Goal: Find specific page/section: Find specific page/section

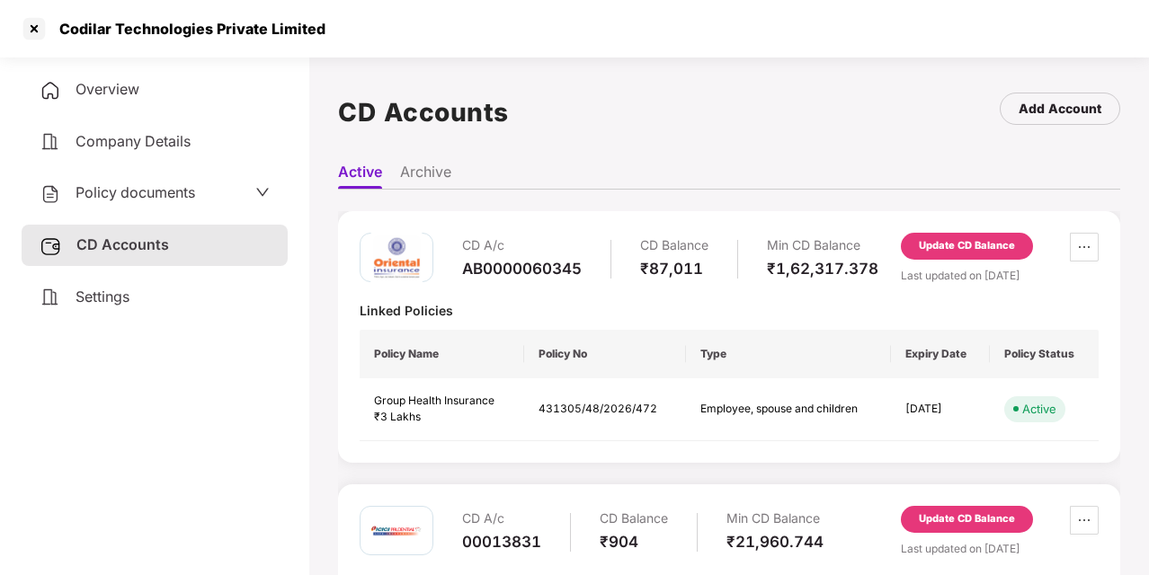
click at [218, 195] on div "Policy documents" at bounding box center [155, 193] width 230 height 23
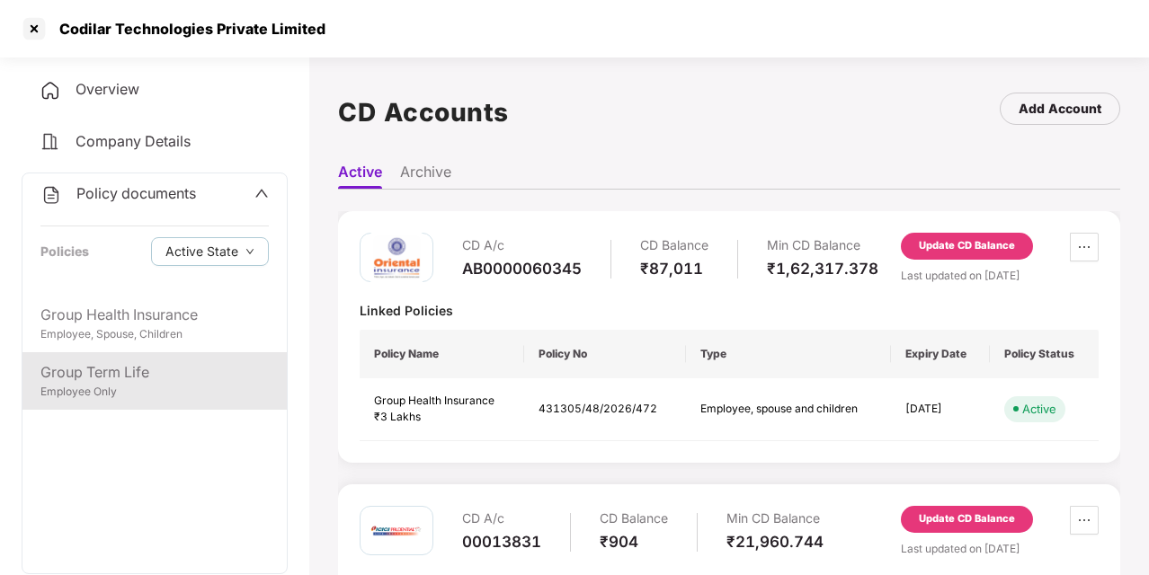
click at [127, 390] on div "Employee Only" at bounding box center [154, 392] width 228 height 17
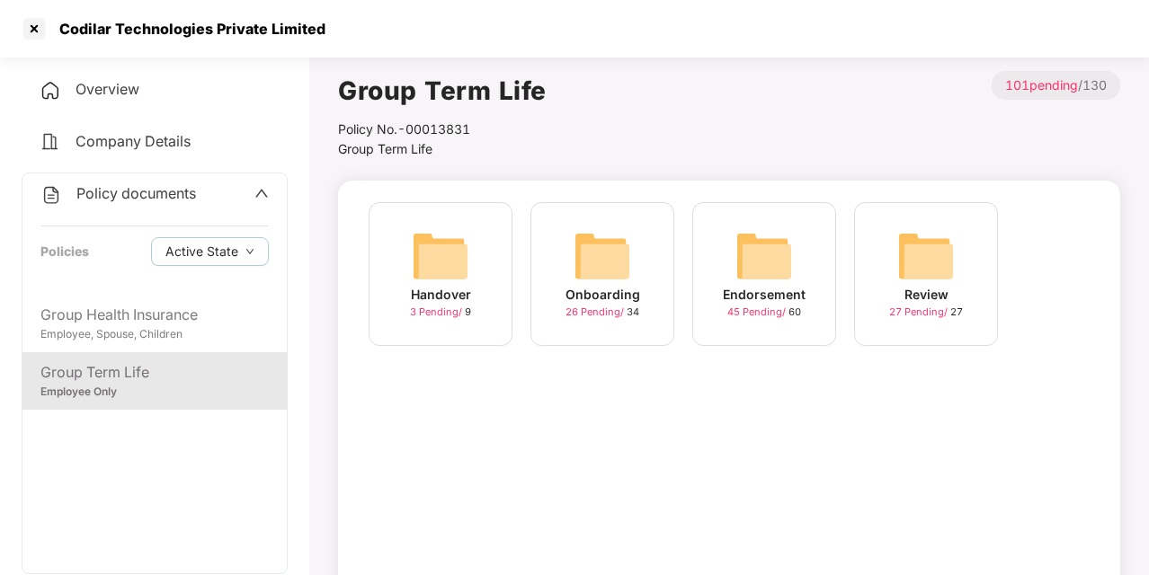
click at [609, 268] on img at bounding box center [602, 256] width 58 height 58
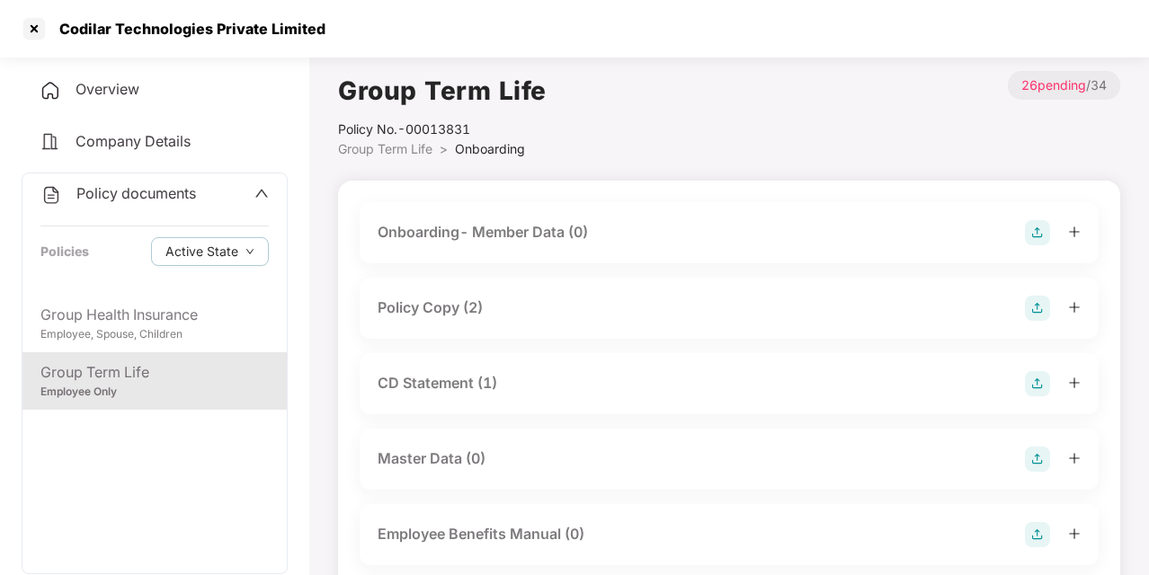
click at [471, 306] on div "Policy Copy (2)" at bounding box center [429, 308] width 105 height 22
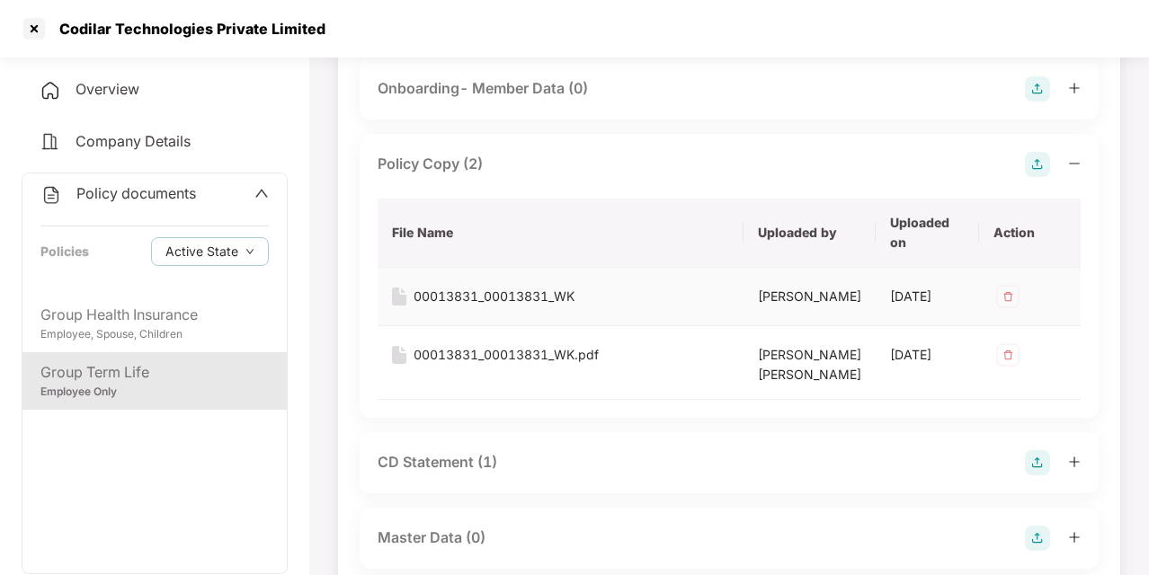
scroll to position [153, 0]
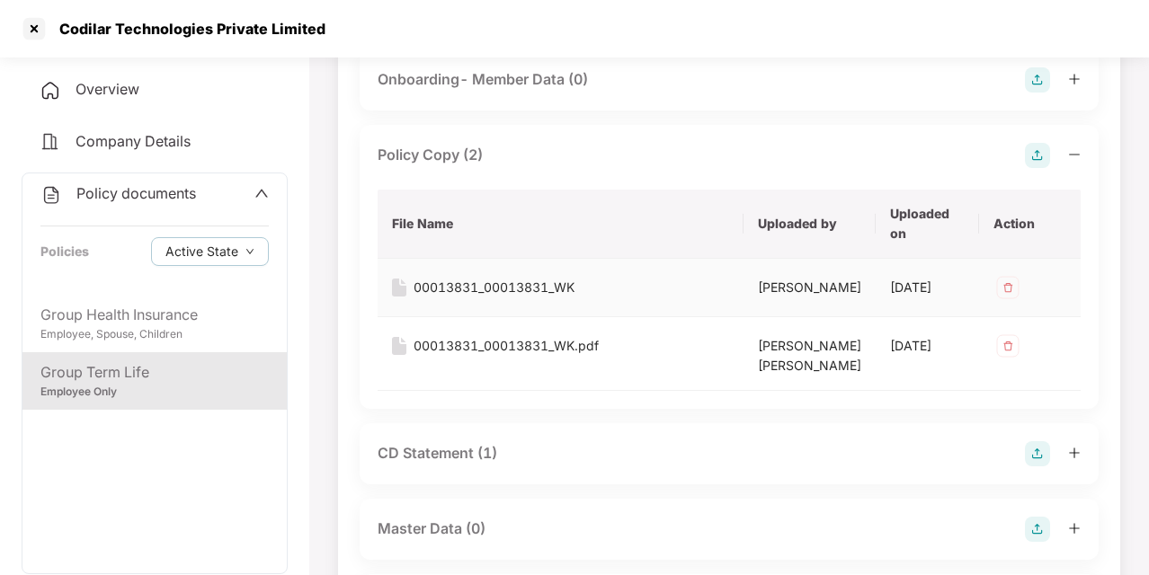
click at [539, 279] on div "00013831_00013831_WK" at bounding box center [493, 288] width 161 height 20
click at [444, 356] on div "00013831_00013831_WK.pdf" at bounding box center [505, 346] width 185 height 20
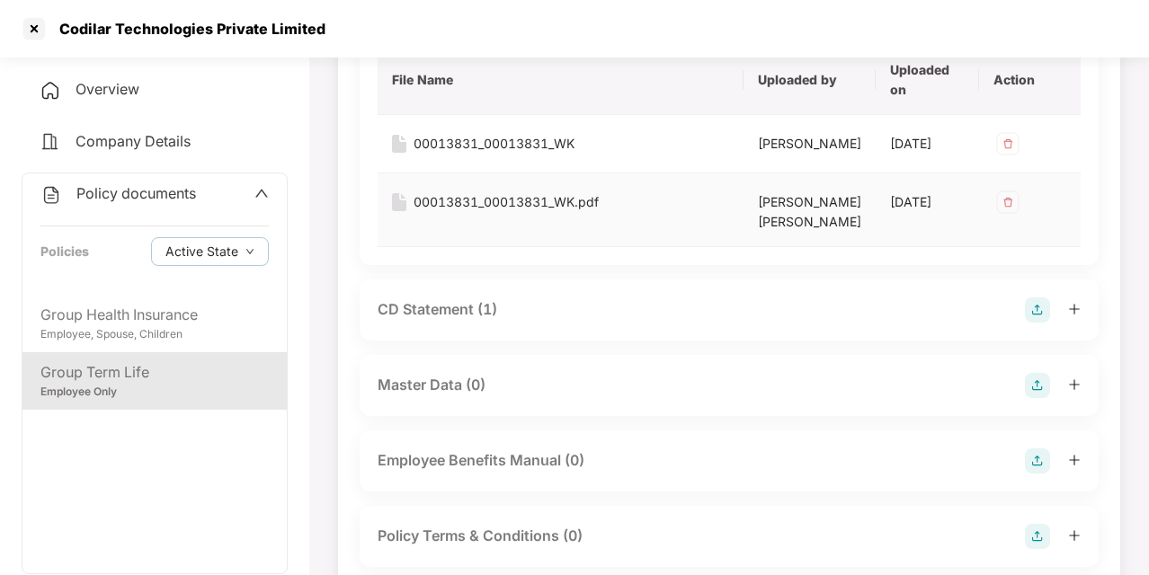
scroll to position [316, 0]
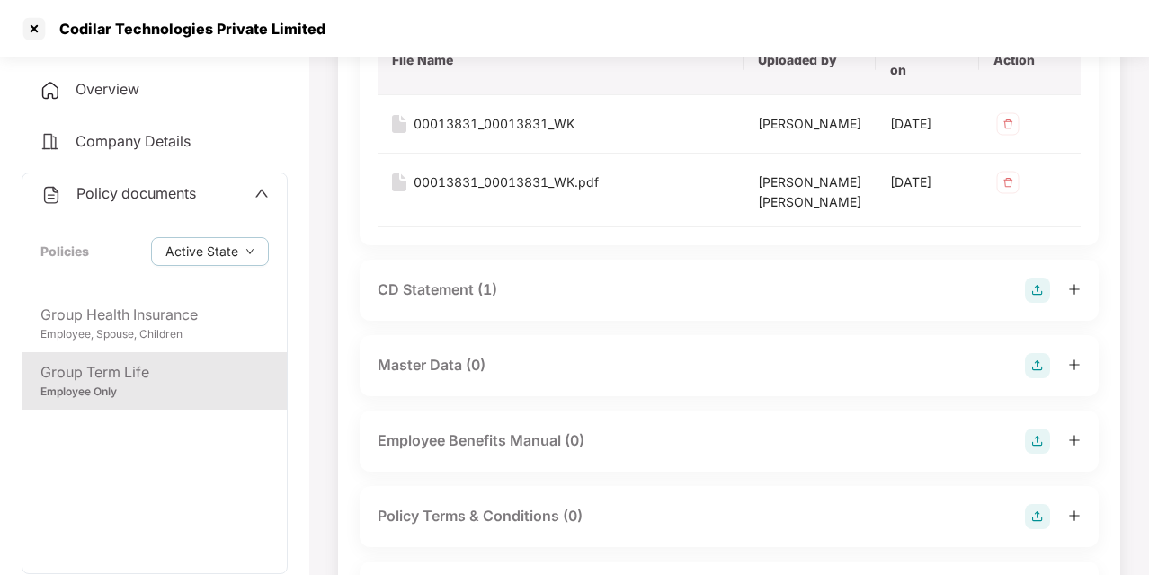
click at [446, 321] on div "CD Statement (1)" at bounding box center [728, 290] width 739 height 61
click at [446, 301] on div "CD Statement (1)" at bounding box center [437, 290] width 120 height 22
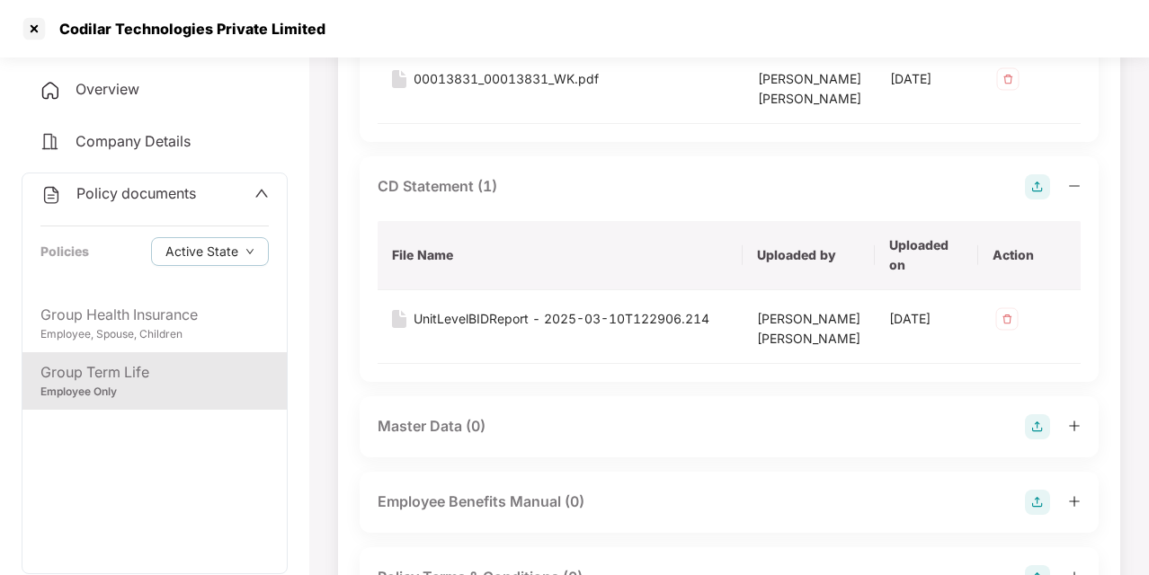
scroll to position [421, 0]
click at [494, 328] on div "UnitLevelBIDReport - 2025-03-10T122906.214" at bounding box center [561, 318] width 296 height 20
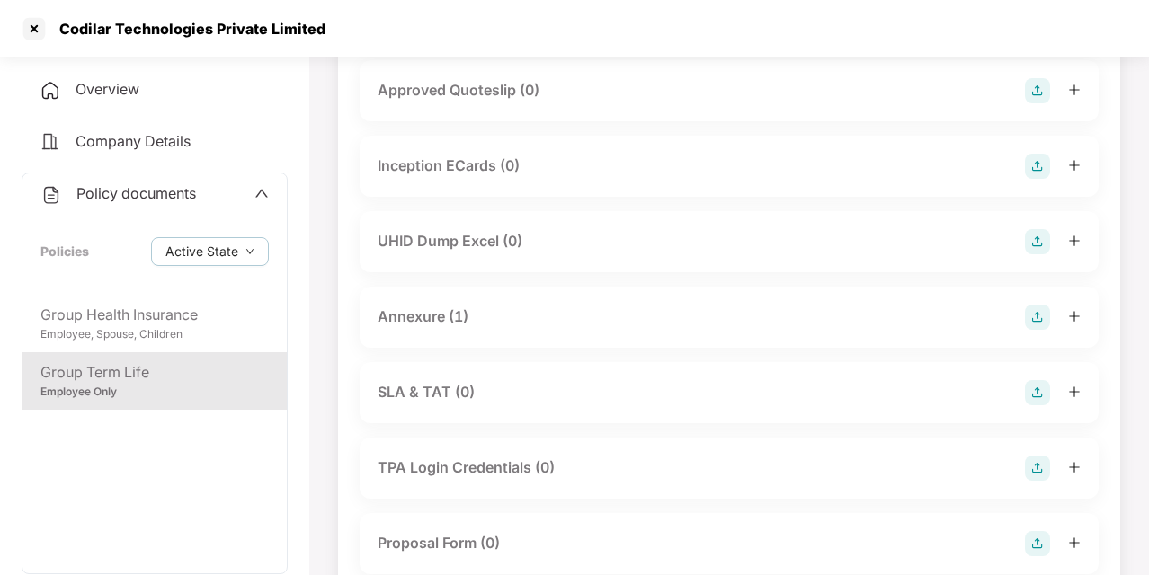
scroll to position [1138, 0]
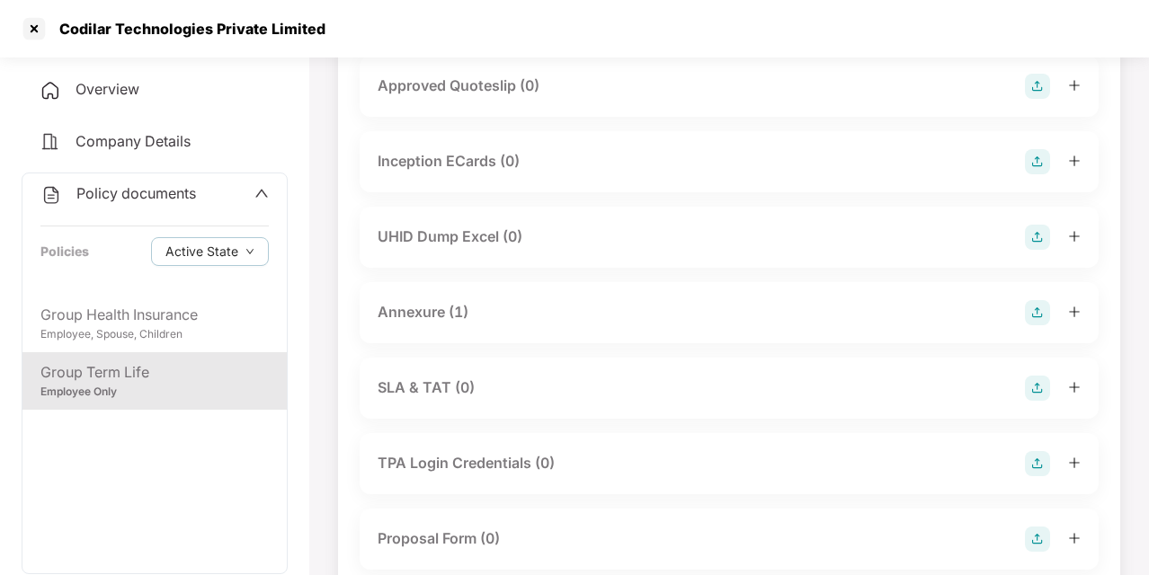
click at [457, 324] on div "Annexure (1)" at bounding box center [422, 312] width 91 height 22
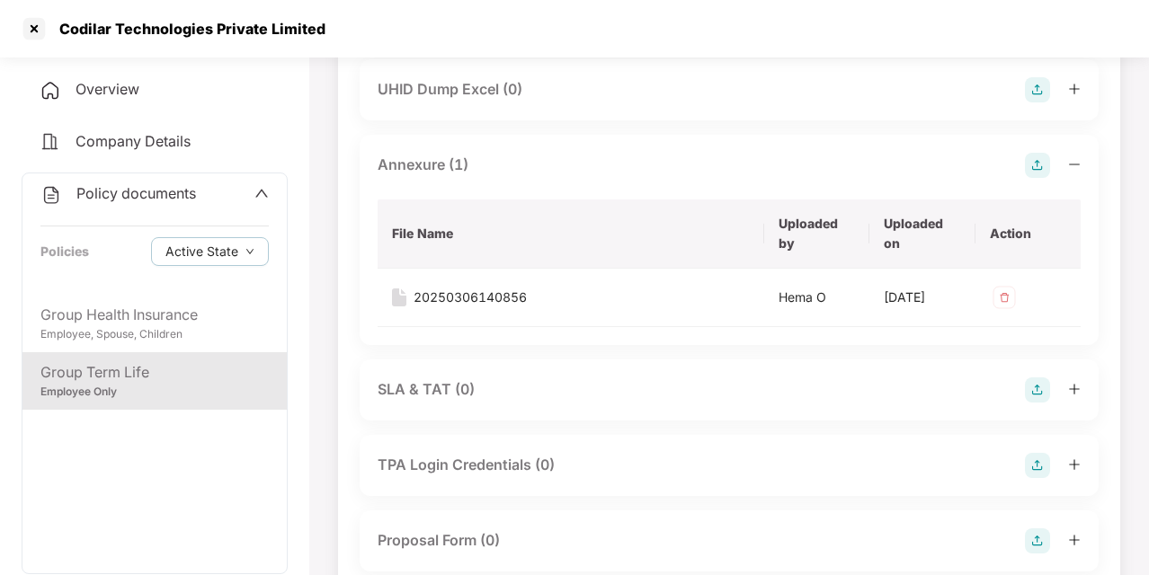
scroll to position [1291, 0]
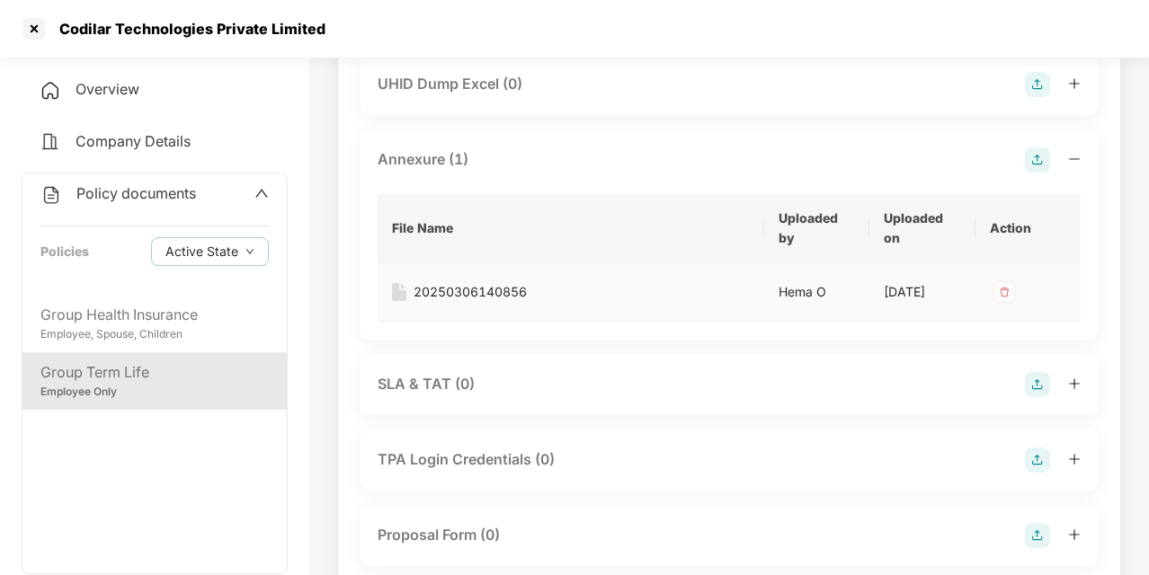
click at [458, 302] on div "20250306140856" at bounding box center [469, 292] width 113 height 20
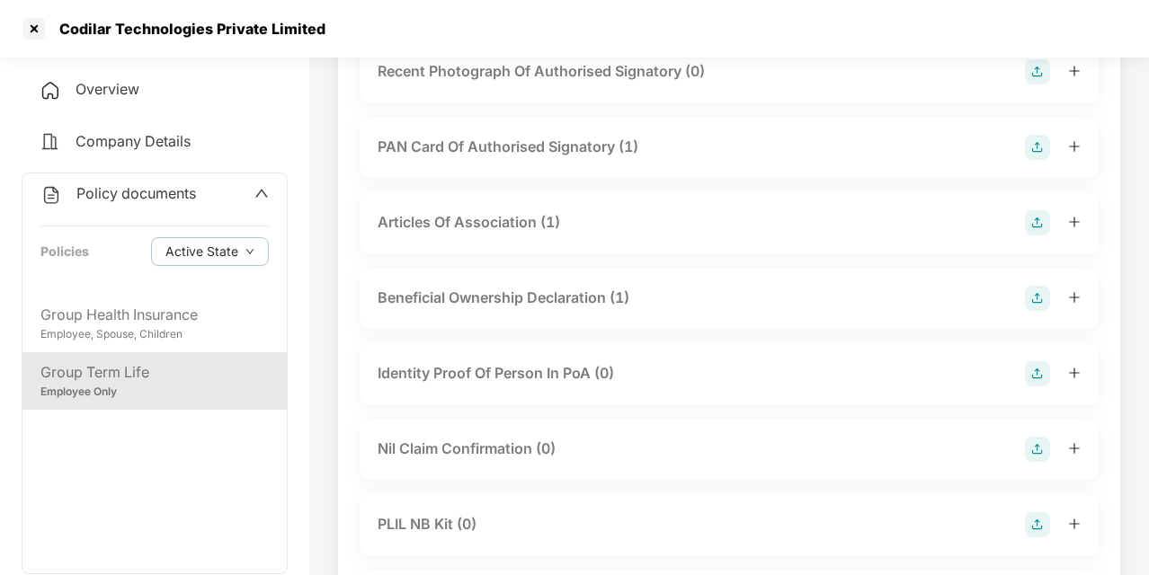
scroll to position [2586, 0]
click at [254, 197] on icon "up" at bounding box center [261, 193] width 14 height 14
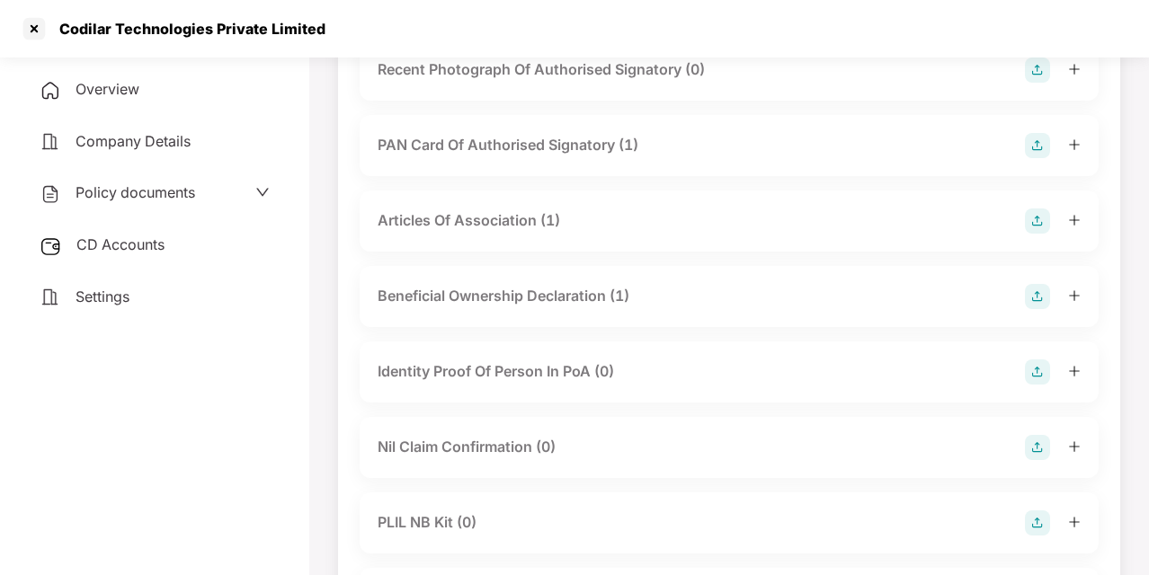
click at [176, 248] on div "CD Accounts" at bounding box center [155, 245] width 266 height 41
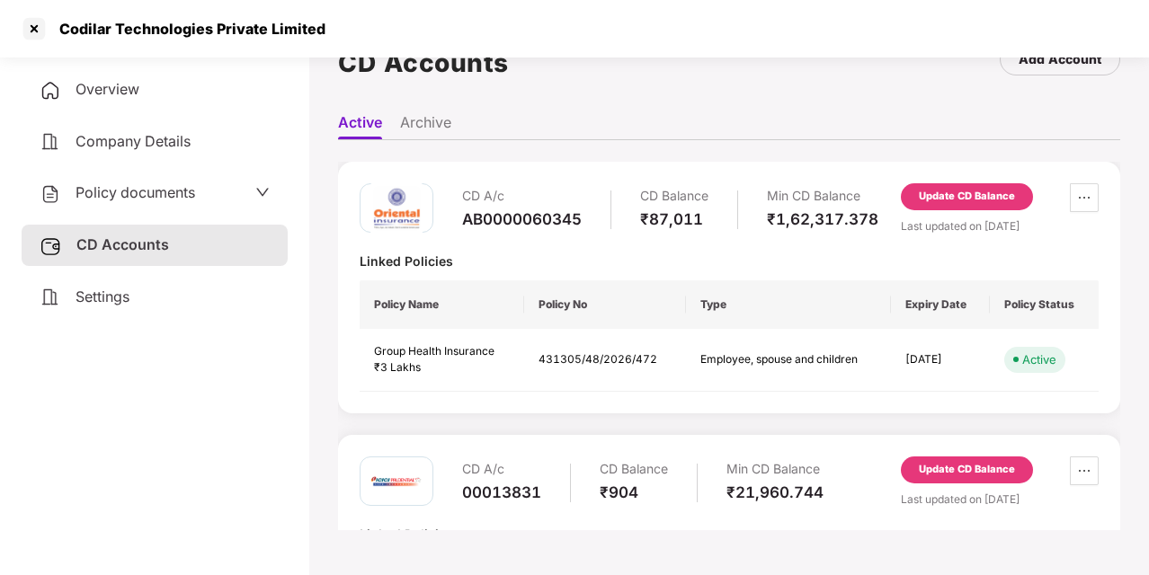
scroll to position [176, 0]
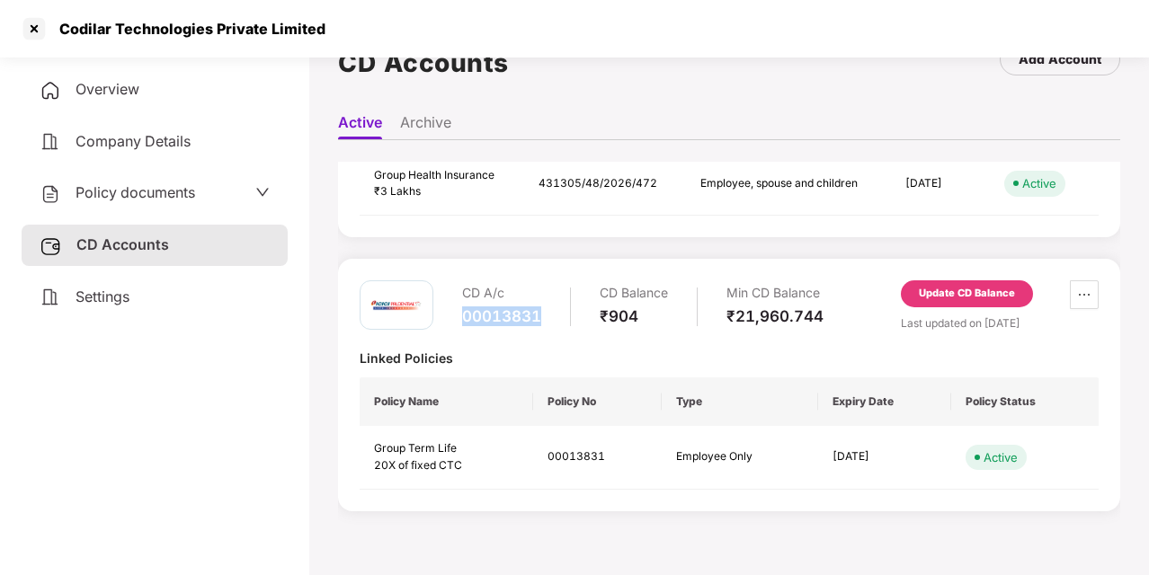
drag, startPoint x: 463, startPoint y: 315, endPoint x: 543, endPoint y: 318, distance: 80.1
click at [543, 318] on div "CD A/c 00013831 CD Balance ₹904 Min CD Balance ₹21,960.744" at bounding box center [642, 305] width 361 height 51
copy div "00013831"
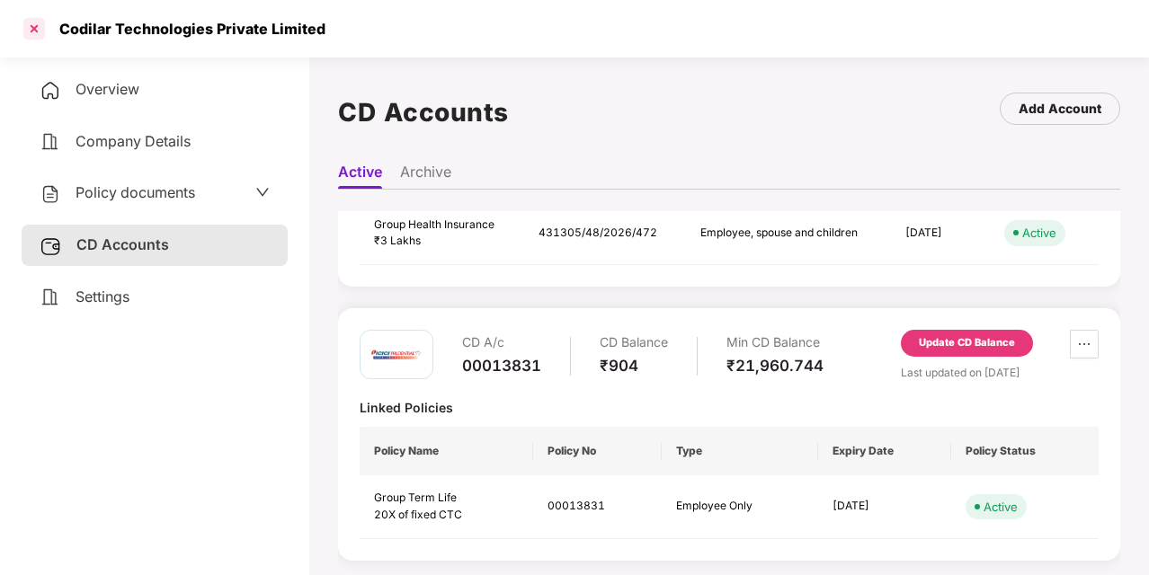
click at [23, 34] on div at bounding box center [34, 28] width 29 height 29
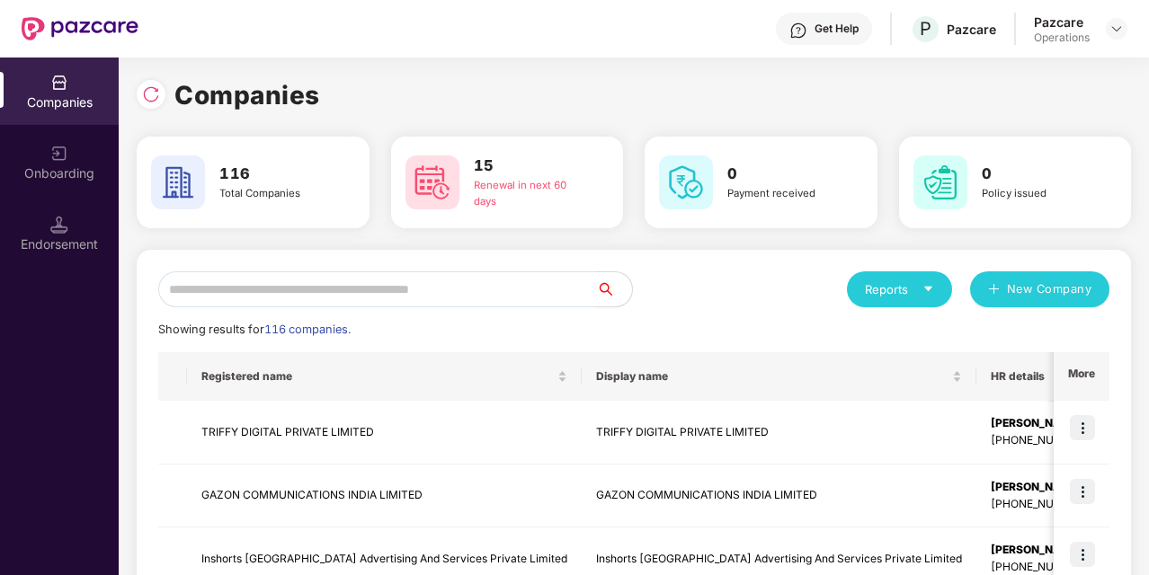
click at [304, 300] on input "text" at bounding box center [377, 289] width 438 height 36
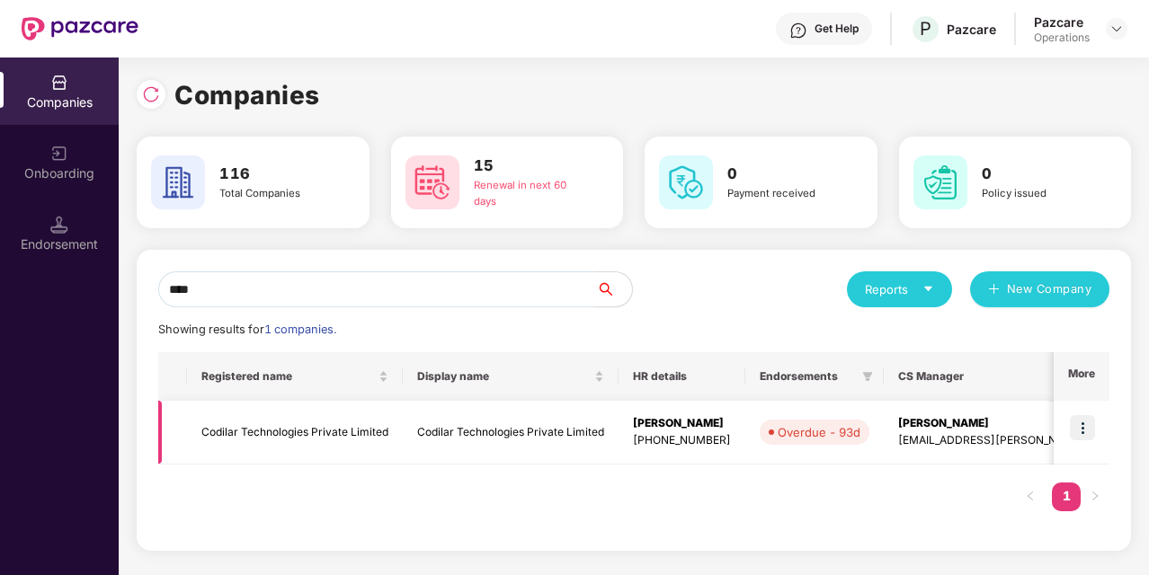
type input "****"
click at [1086, 428] on img at bounding box center [1081, 427] width 25 height 25
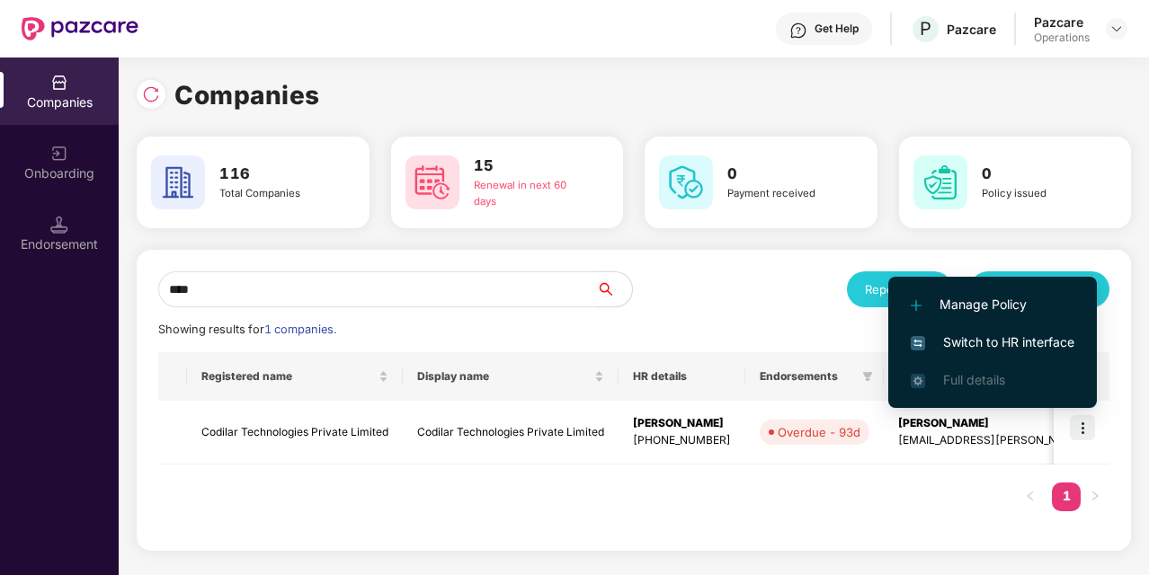
click at [951, 342] on span "Switch to HR interface" at bounding box center [992, 343] width 164 height 20
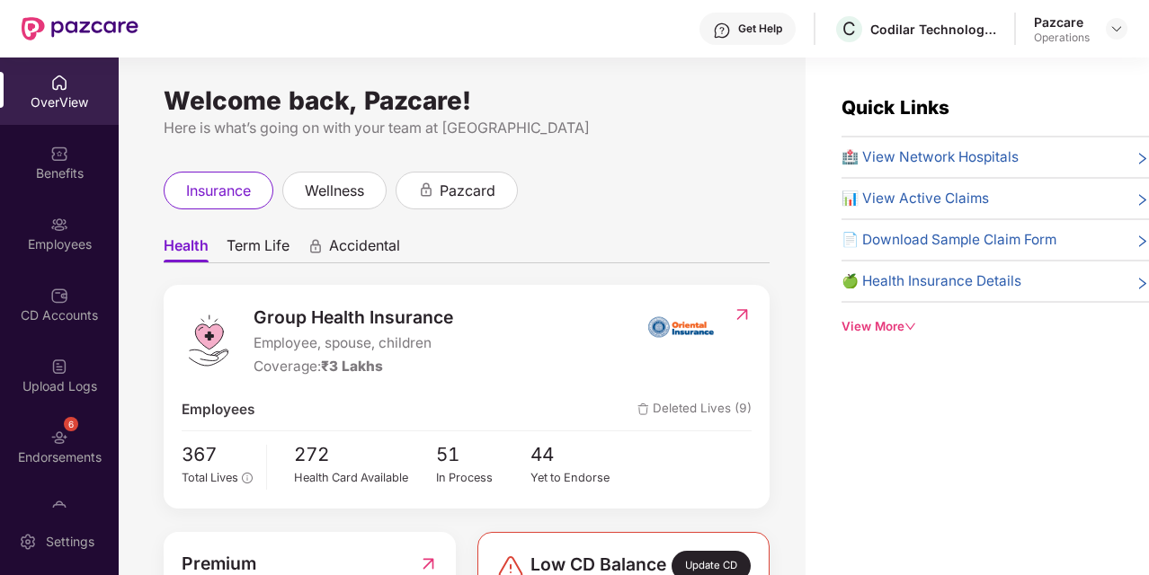
click at [43, 155] on div "Benefits" at bounding box center [59, 162] width 119 height 67
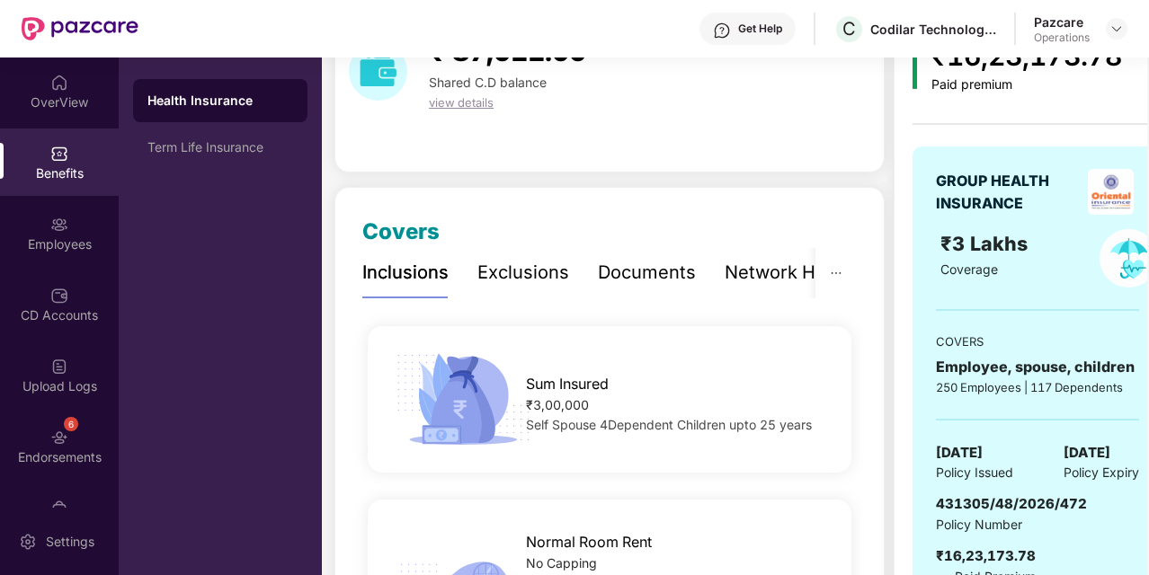
scroll to position [105, 0]
click at [192, 146] on div "Term Life Insurance" at bounding box center [220, 147] width 146 height 14
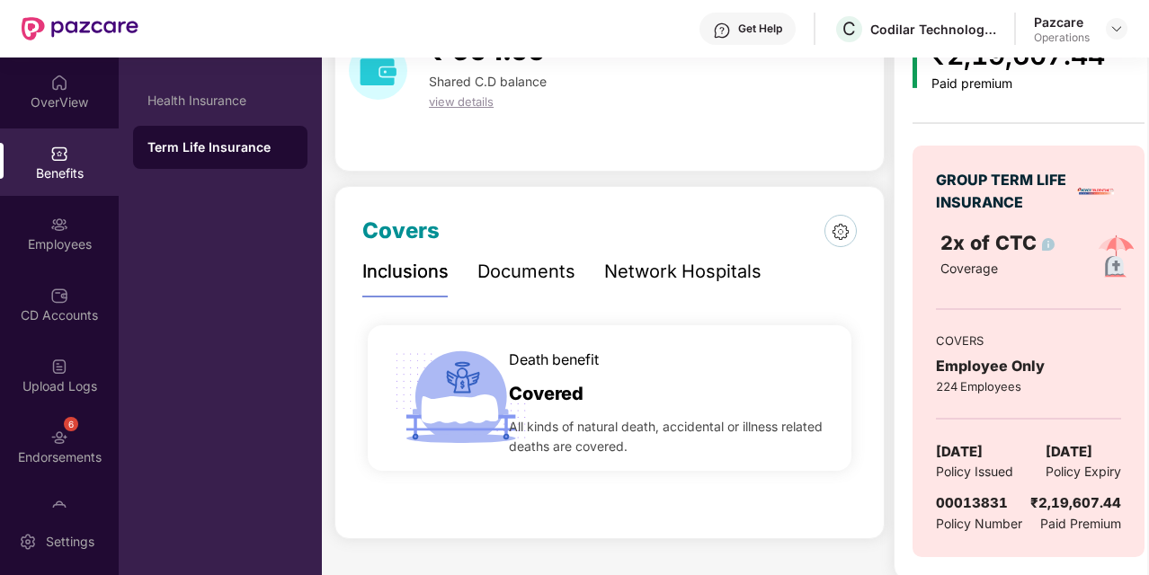
scroll to position [122, 0]
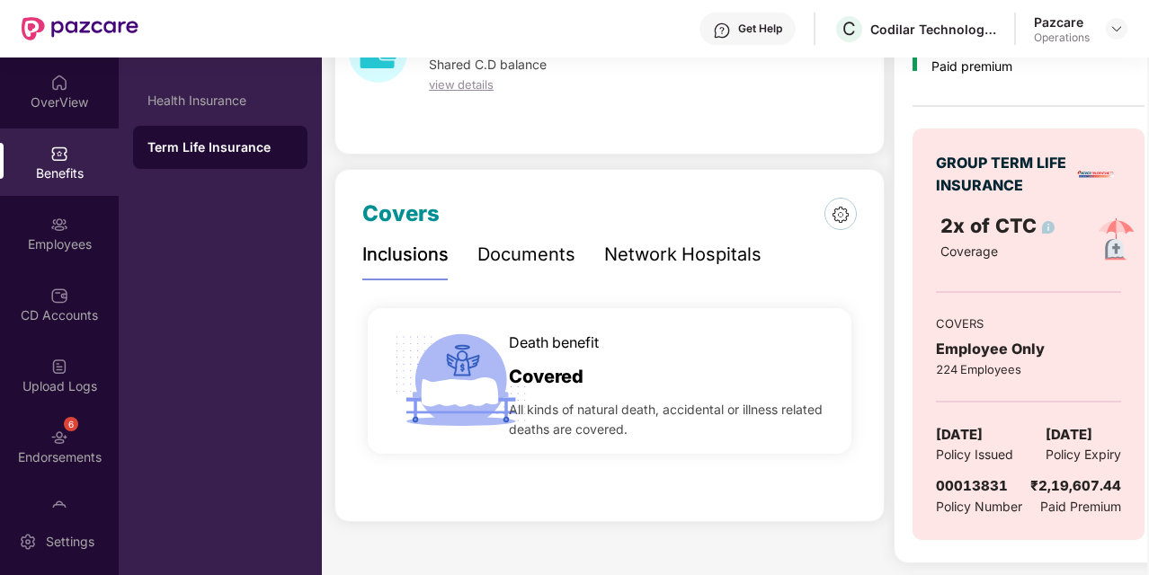
drag, startPoint x: 1037, startPoint y: 430, endPoint x: 1120, endPoint y: 424, distance: 82.9
click at [1092, 424] on span "[DATE]" at bounding box center [1068, 435] width 47 height 22
drag, startPoint x: 1120, startPoint y: 424, endPoint x: 1043, endPoint y: 423, distance: 76.4
click at [1045, 424] on span "[DATE]" at bounding box center [1068, 435] width 47 height 22
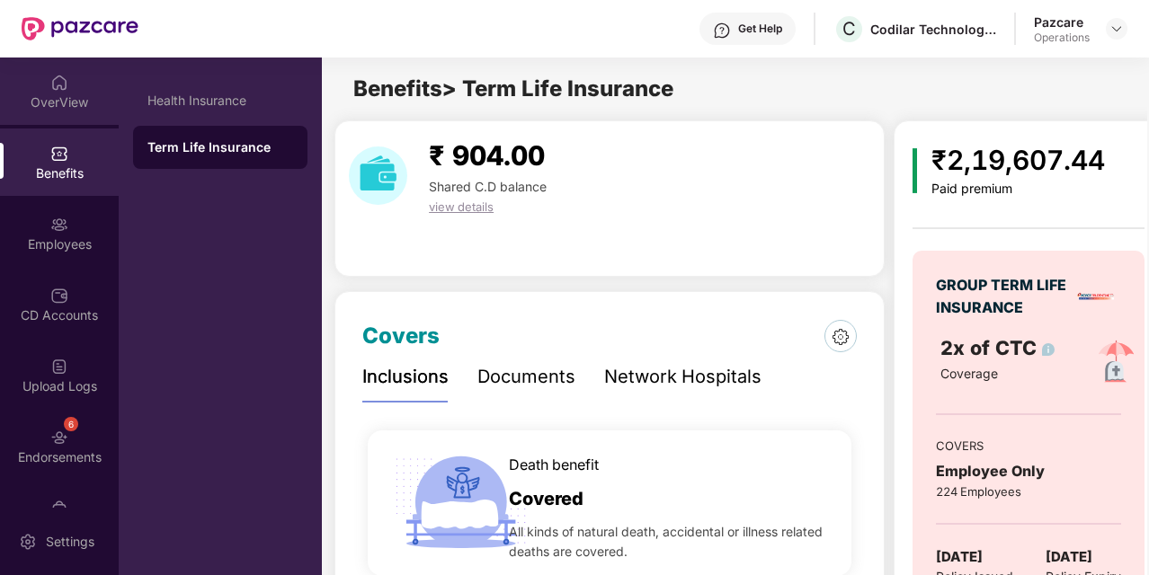
click at [52, 93] on div "OverView" at bounding box center [59, 102] width 119 height 18
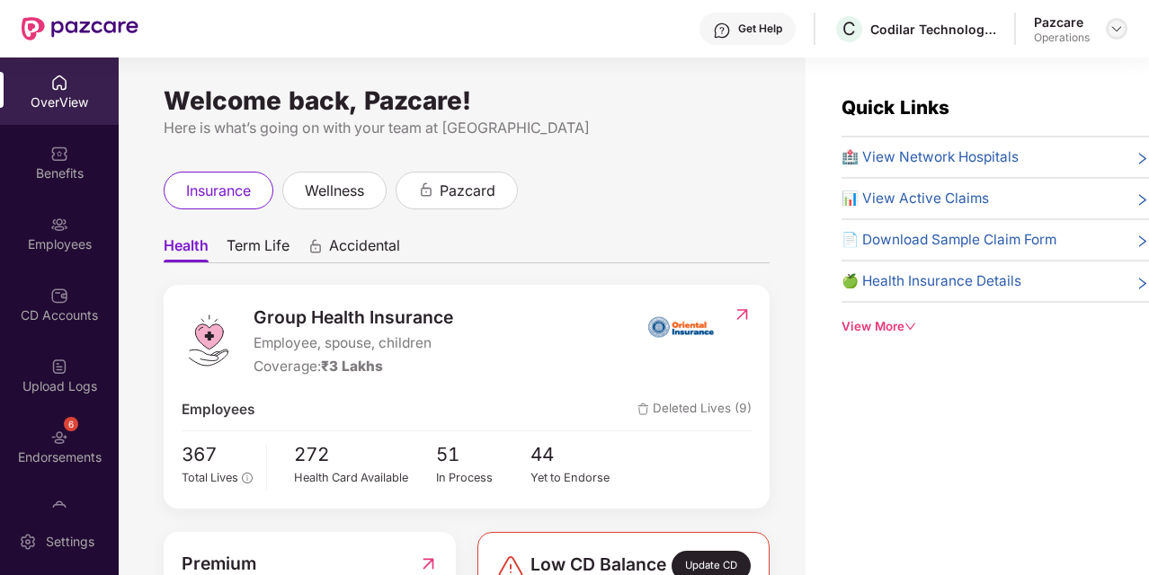
click at [1117, 19] on div at bounding box center [1116, 29] width 22 height 22
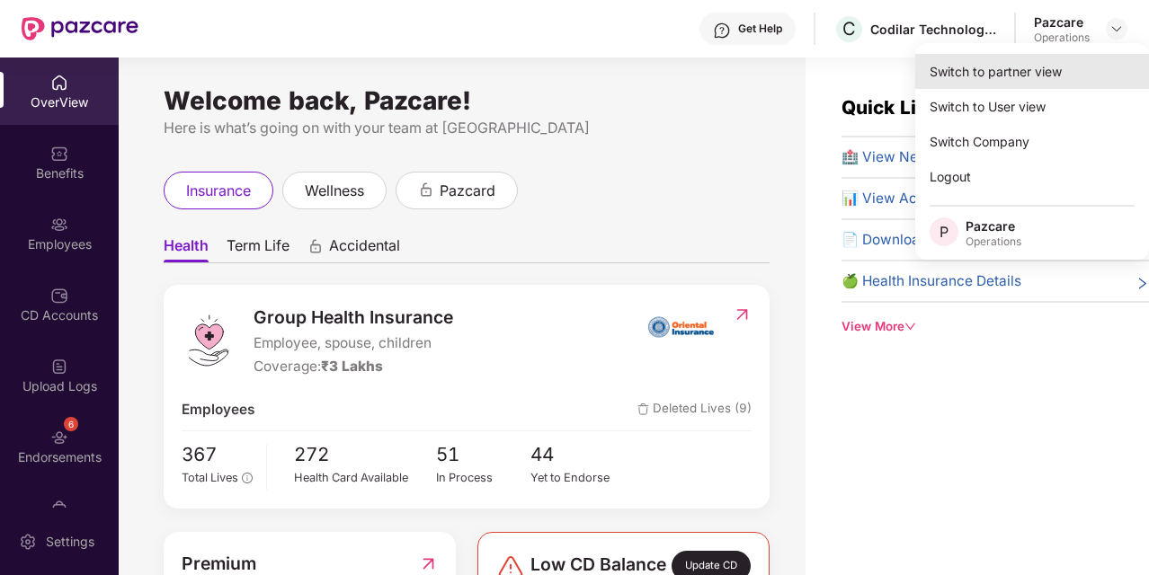
click at [983, 83] on div "Switch to partner view" at bounding box center [1032, 71] width 234 height 35
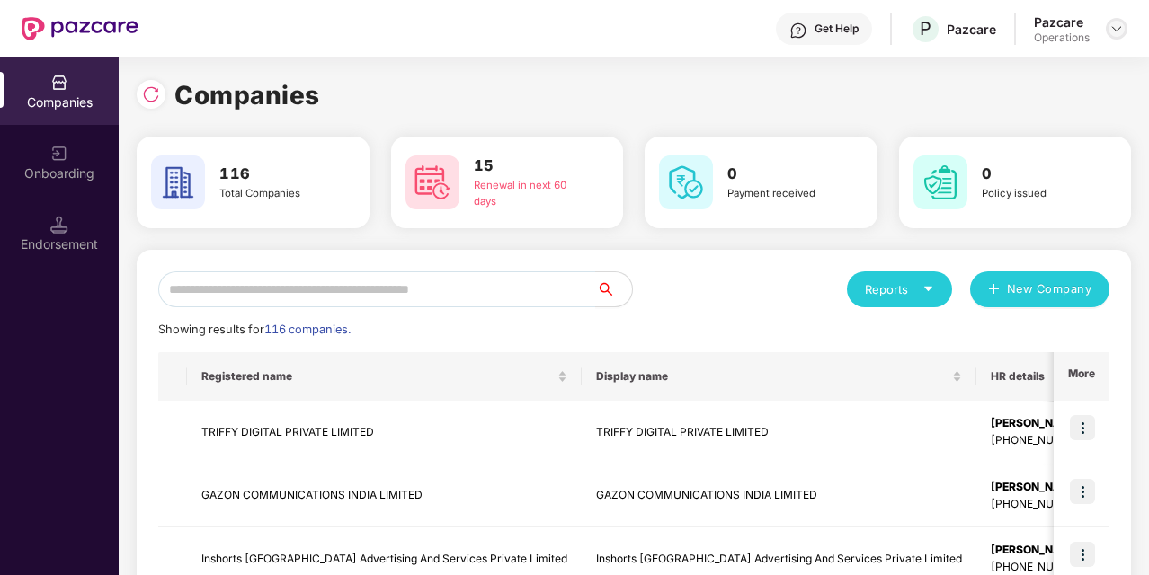
click at [1111, 32] on img at bounding box center [1116, 29] width 14 height 14
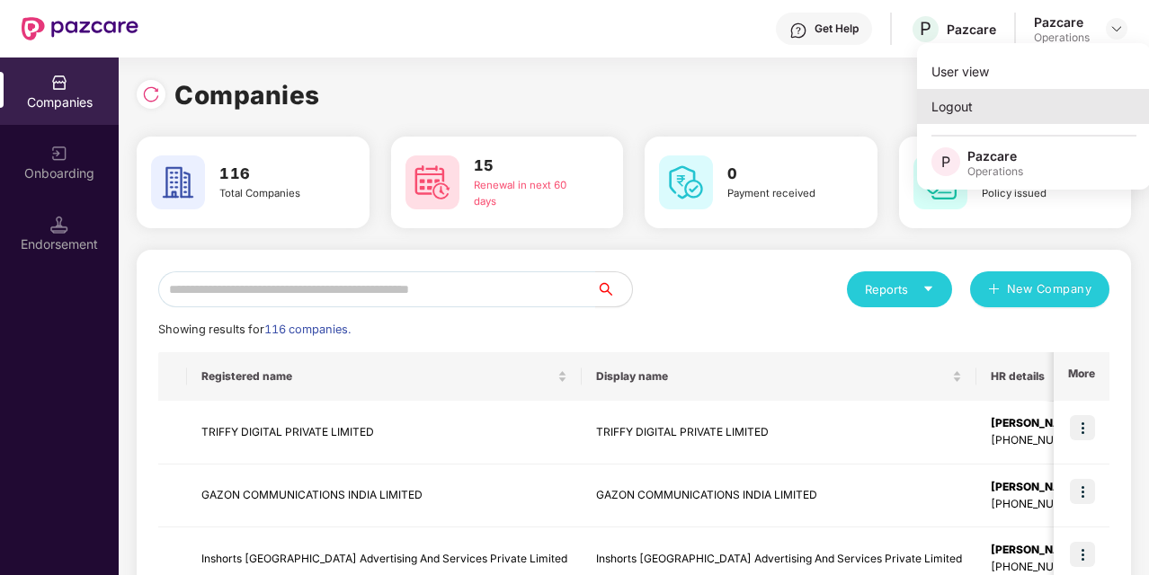
click at [961, 117] on div "Logout" at bounding box center [1034, 106] width 234 height 35
